Goal: Information Seeking & Learning: Learn about a topic

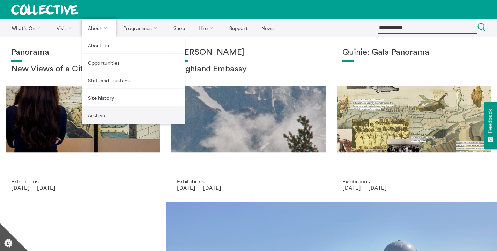
click at [90, 119] on link "Archive" at bounding box center [133, 114] width 103 height 17
click at [93, 117] on link "Archive" at bounding box center [133, 114] width 103 height 17
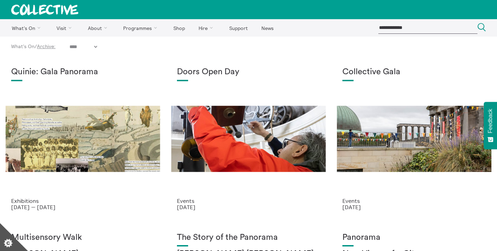
select select "****"
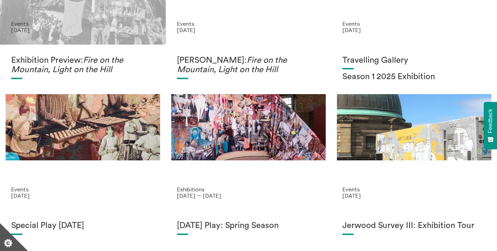
scroll to position [678, 0]
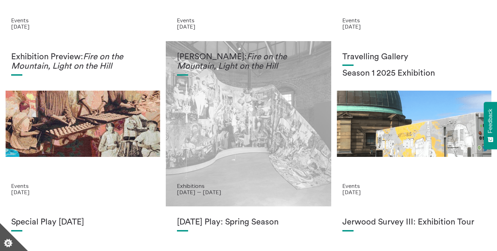
click at [171, 82] on div "Mercedes Azpilicueta: Fire on the Mountain, Light on the Hill Exhibitions 20 Ju…" at bounding box center [249, 124] width 166 height 166
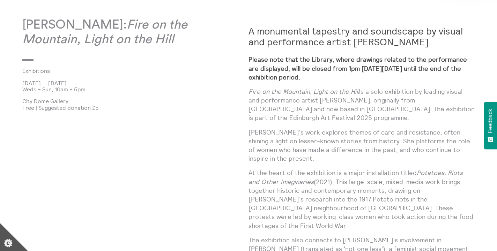
scroll to position [392, 0]
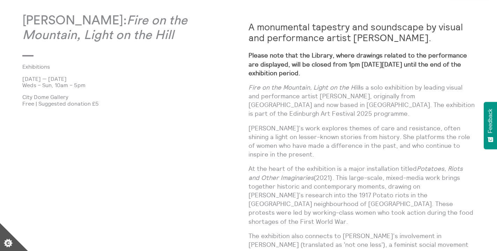
click at [255, 91] on p "Fire on the Mountain, Light on the Hill is a solo exhibition by leading visual …" at bounding box center [361, 100] width 226 height 35
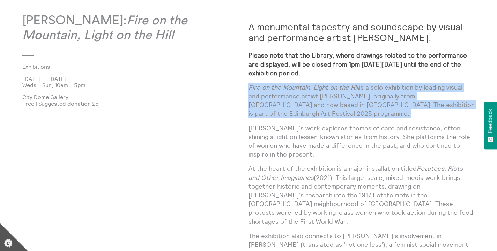
drag, startPoint x: 248, startPoint y: 86, endPoint x: 310, endPoint y: 121, distance: 70.9
copy div "Fire on the Mountain, Light on the Hill is a solo exhibition by leading visual …"
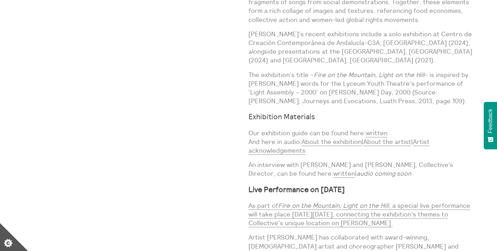
scroll to position [704, 0]
